Goal: Task Accomplishment & Management: Use online tool/utility

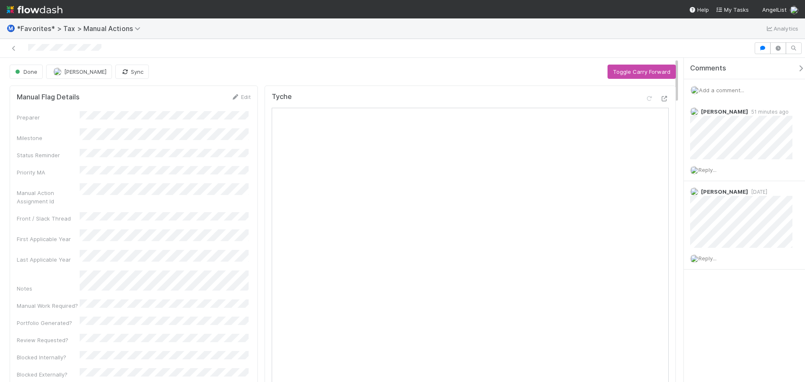
click at [248, 47] on div at bounding box center [376, 48] width 747 height 12
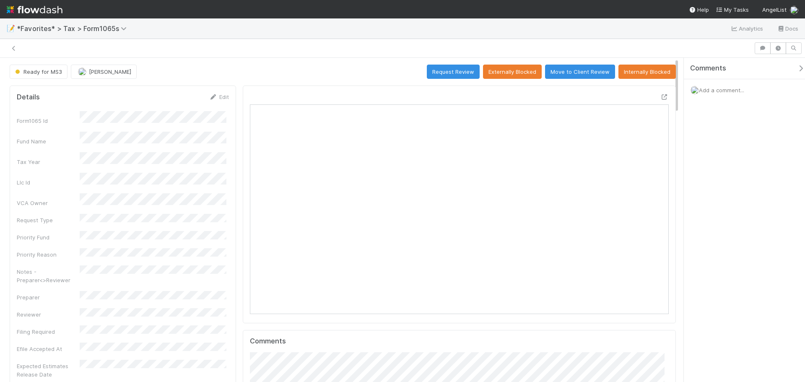
scroll to position [164, 408]
click at [712, 91] on span "Add a comment..." at bounding box center [721, 90] width 45 height 7
click at [456, 73] on button "Request Review" at bounding box center [453, 72] width 53 height 14
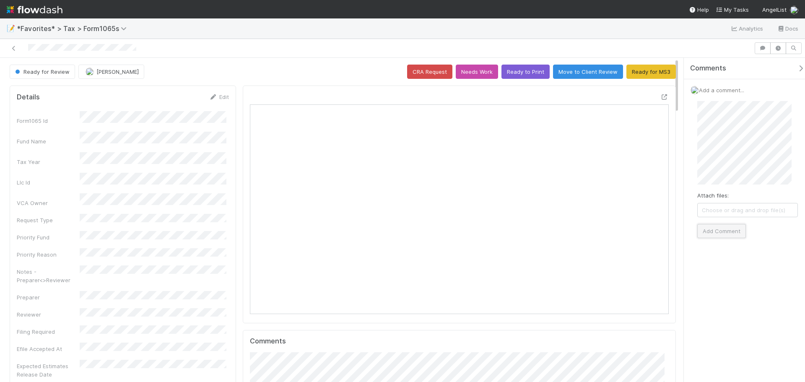
click at [728, 225] on button "Add Comment" at bounding box center [721, 231] width 49 height 14
click at [16, 46] on icon at bounding box center [14, 48] width 8 height 5
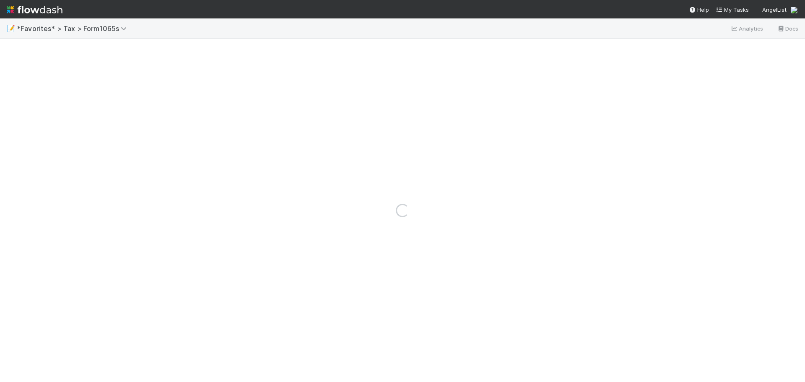
click at [16, 50] on div "Loading..." at bounding box center [402, 210] width 805 height 343
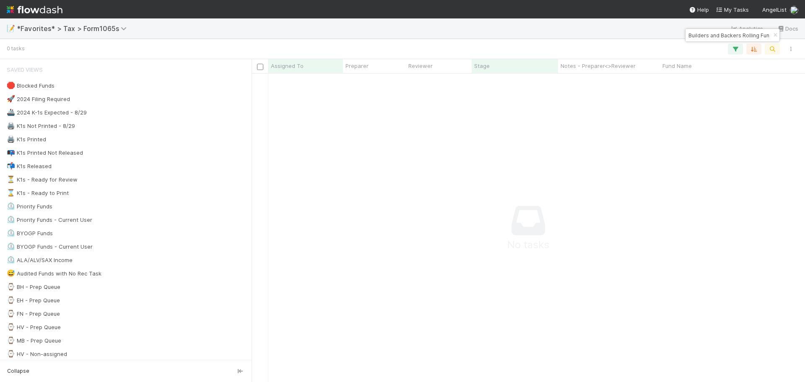
scroll to position [7, 7]
click at [772, 36] on icon "button" at bounding box center [775, 35] width 8 height 5
click at [775, 47] on icon "button" at bounding box center [772, 49] width 8 height 8
click at [702, 34] on input "⦁ Vibe Network Fund, LP" at bounding box center [729, 35] width 84 height 10
click at [700, 38] on input "⦁ Vibe Network Fund, LP" at bounding box center [729, 35] width 84 height 10
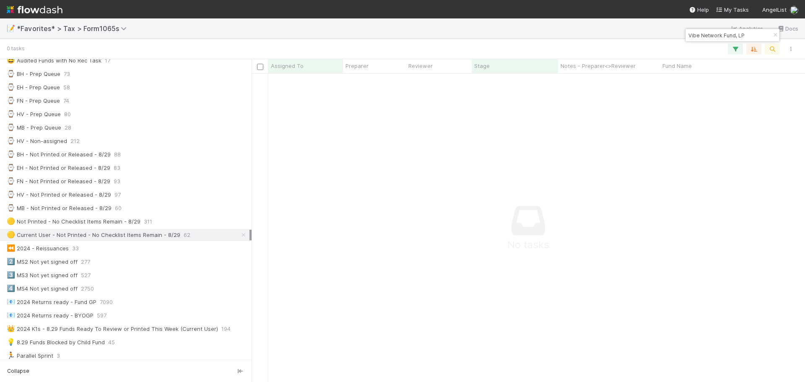
scroll to position [251, 0]
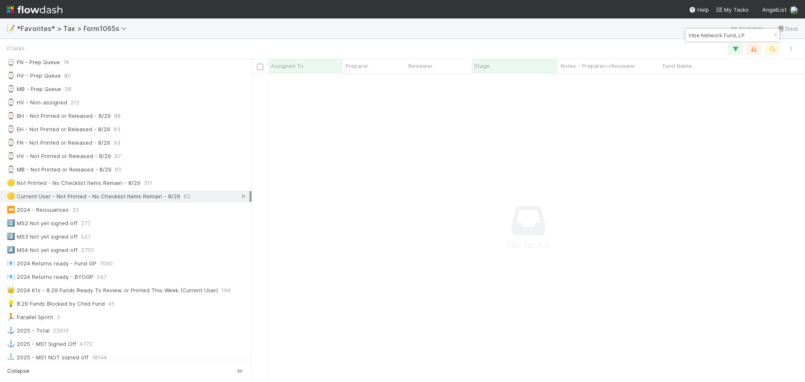
type input "Vibe Network Fund, LP"
click at [239, 198] on icon at bounding box center [243, 196] width 8 height 5
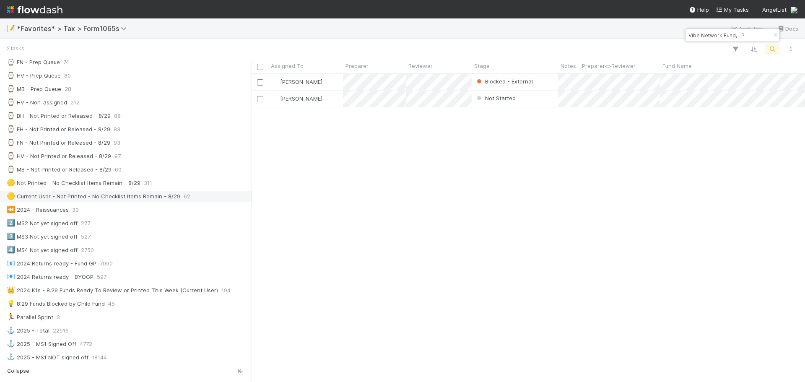
scroll to position [302, 547]
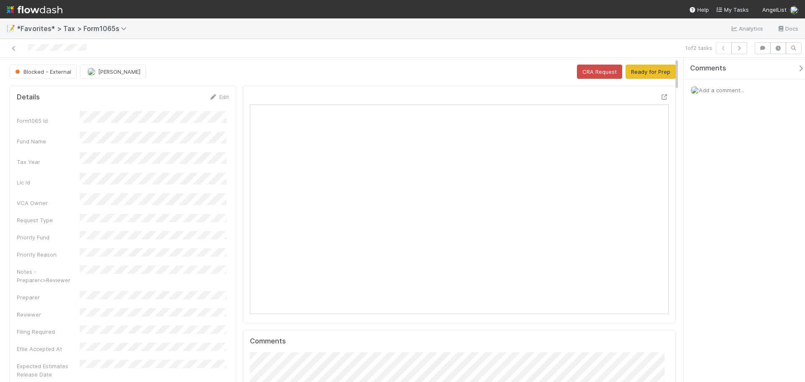
scroll to position [164, 408]
click at [11, 50] on icon at bounding box center [14, 48] width 8 height 5
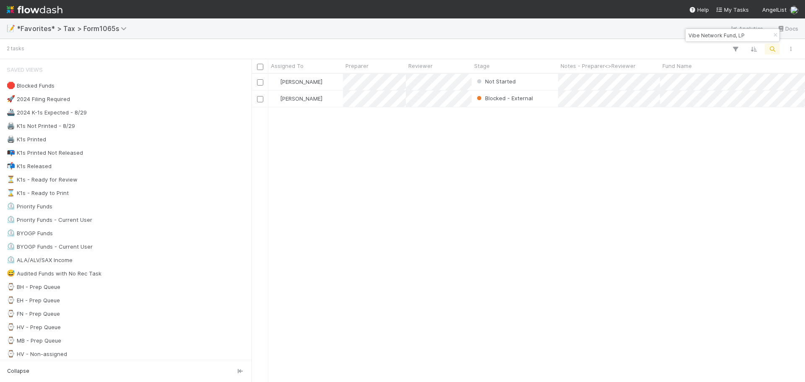
scroll to position [302, 547]
click at [772, 35] on icon "button" at bounding box center [775, 35] width 8 height 5
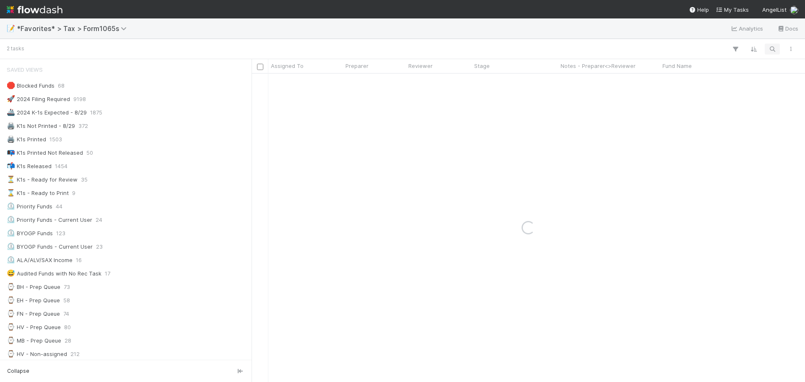
click at [771, 49] on icon "button" at bounding box center [772, 49] width 8 height 8
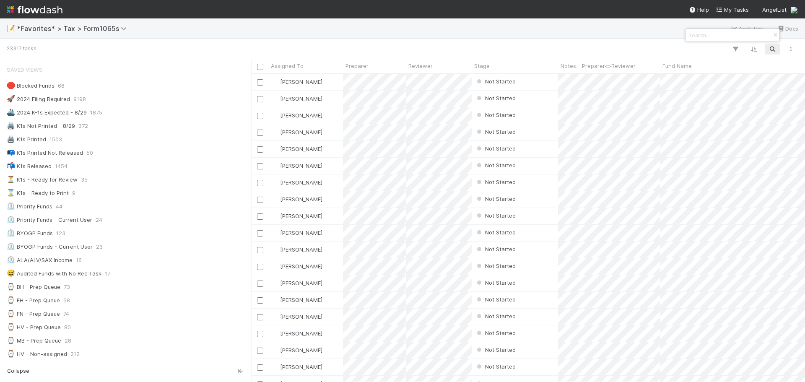
paste input "⦁ Fund I , a series of FortySix Venture Capital, LP"
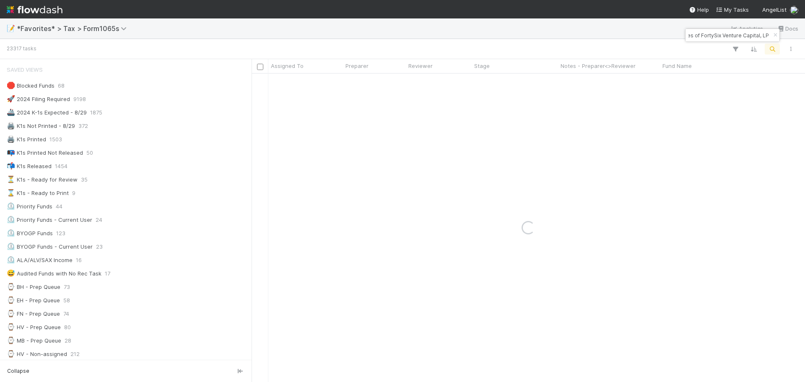
scroll to position [0, 0]
drag, startPoint x: 731, startPoint y: 36, endPoint x: 664, endPoint y: 34, distance: 66.3
click at [655, 35] on body "📝 *Favorites* > Tax > Form1065s Analytics Docs 23317 tasks Assigned To Preparer…" at bounding box center [402, 191] width 805 height 382
click at [699, 33] on input "⦁ Fund I , a series of FortySix Venture Capital, LP" at bounding box center [729, 35] width 84 height 10
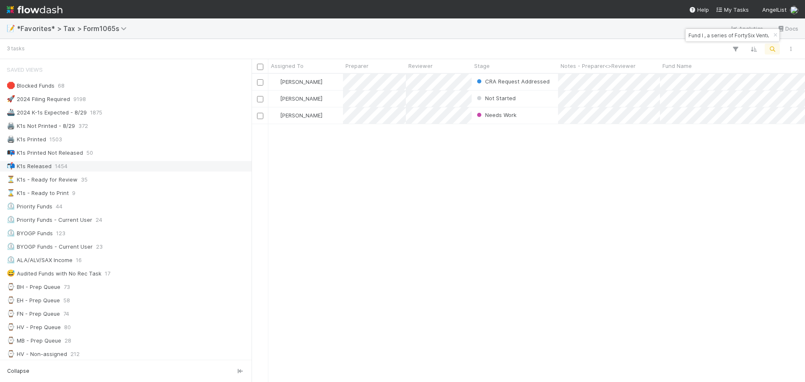
scroll to position [302, 547]
type input "Fund I , a series of FortySix Venture Capital, LP"
click at [540, 115] on div "Needs Work" at bounding box center [515, 115] width 86 height 16
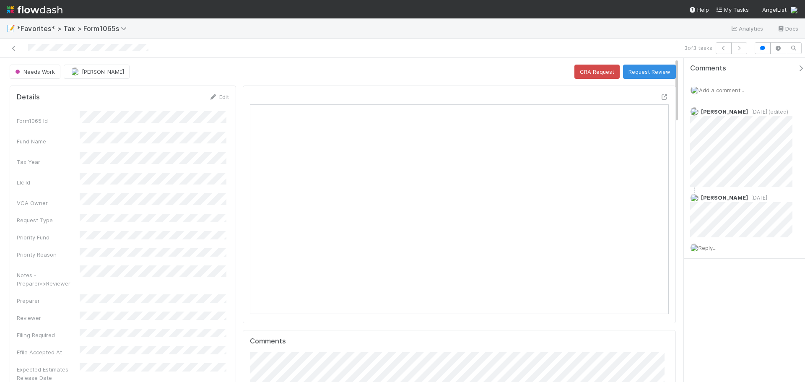
scroll to position [164, 204]
click at [660, 95] on icon at bounding box center [664, 96] width 8 height 5
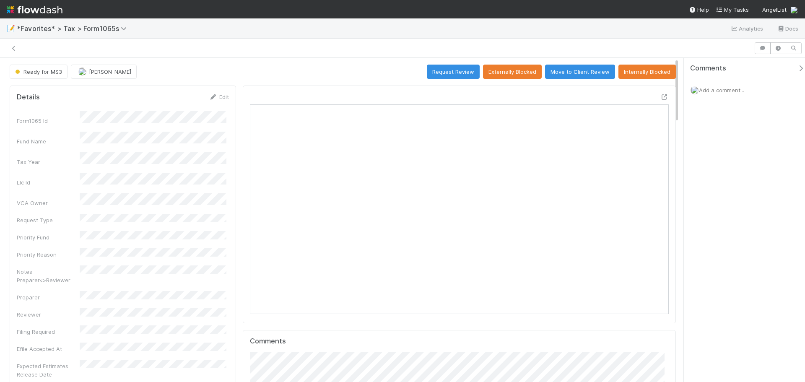
scroll to position [7, 7]
